Goal: Book appointment/travel/reservation

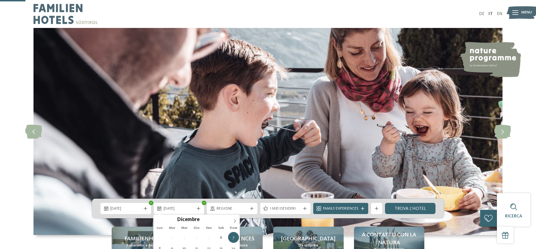
scroll to position [114, 0]
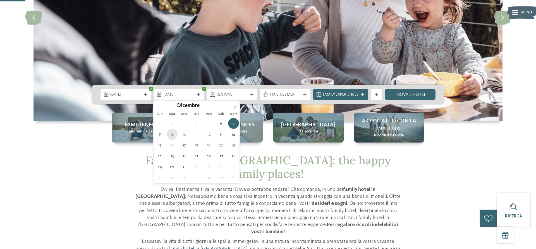
type div "[DATE]"
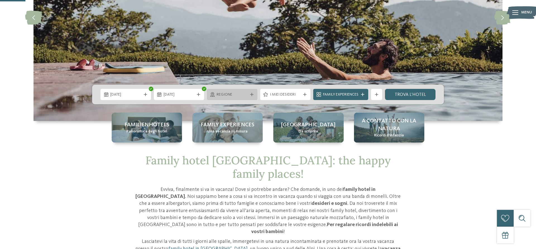
click at [250, 94] on icon at bounding box center [251, 94] width 3 height 3
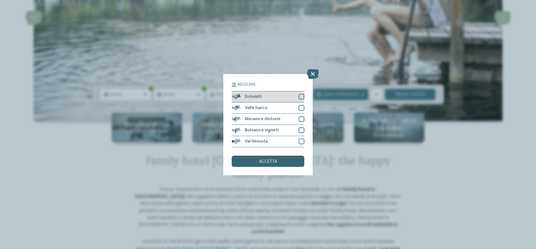
click at [301, 97] on div at bounding box center [301, 97] width 6 height 6
click at [279, 158] on div "accetta" at bounding box center [267, 160] width 73 height 11
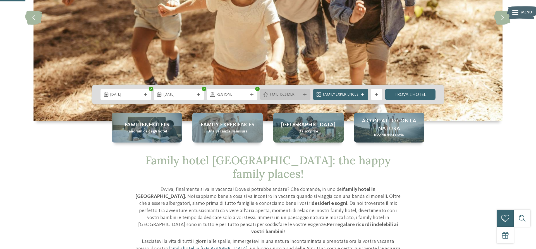
click at [304, 94] on icon at bounding box center [304, 94] width 3 height 3
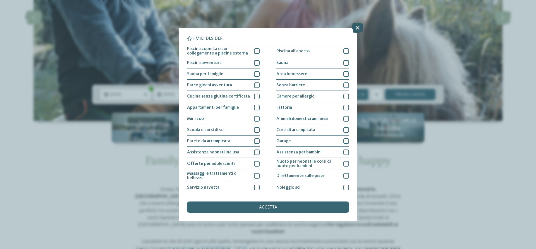
click at [356, 28] on icon at bounding box center [357, 28] width 12 height 10
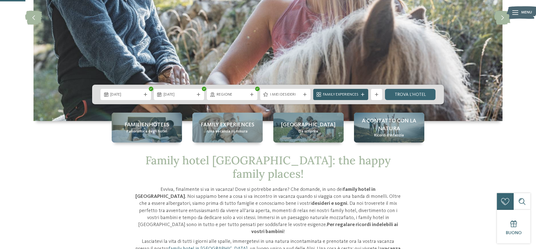
click at [360, 93] on div "Family Experiences" at bounding box center [340, 94] width 38 height 6
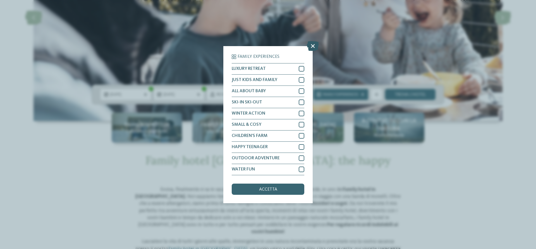
click at [313, 45] on icon at bounding box center [313, 46] width 12 height 10
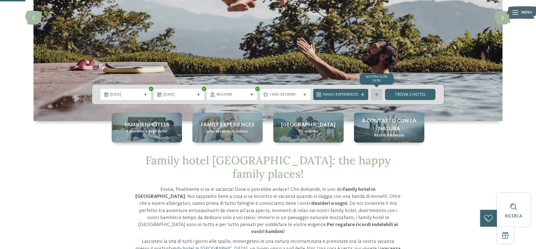
click at [377, 96] on icon at bounding box center [376, 94] width 3 height 3
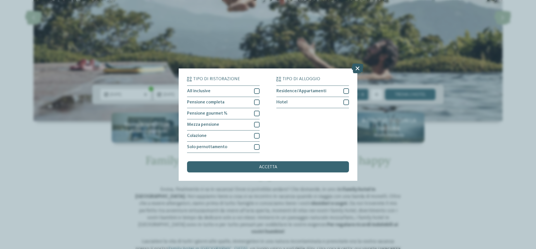
click at [359, 67] on icon at bounding box center [357, 68] width 12 height 10
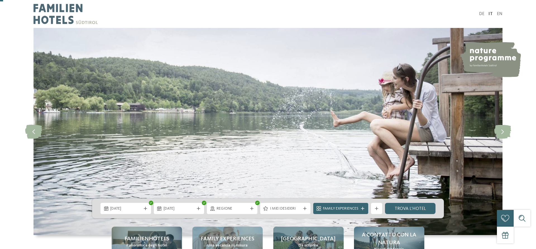
scroll to position [142, 0]
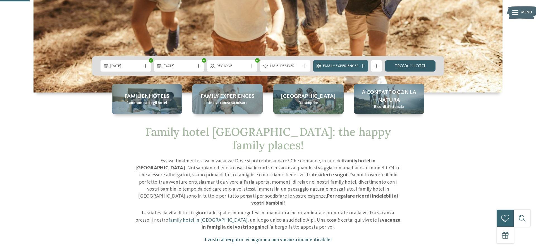
click at [430, 67] on link "trova l’hotel" at bounding box center [410, 65] width 50 height 11
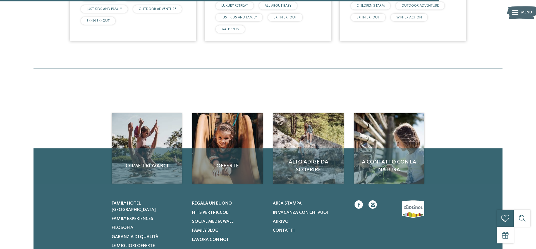
scroll to position [439, 0]
